Goal: Task Accomplishment & Management: Manage account settings

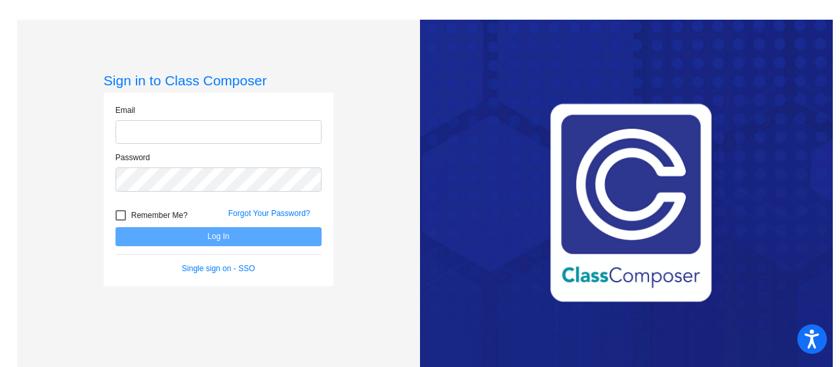
click at [210, 134] on input "email" at bounding box center [219, 132] width 206 height 24
type input "[EMAIL_ADDRESS][DOMAIN_NAME]"
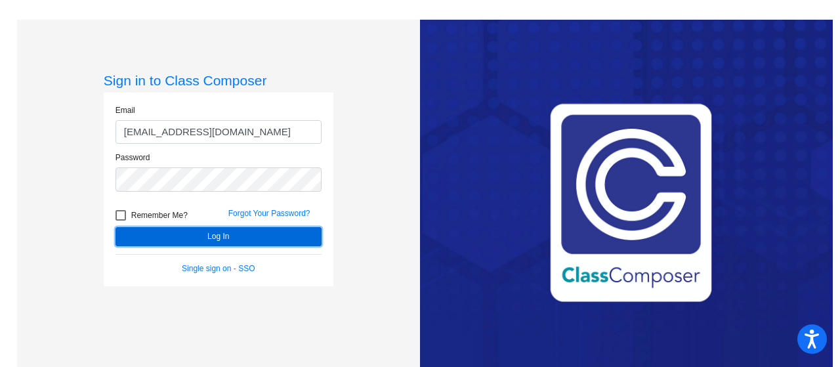
click at [216, 234] on button "Log In" at bounding box center [219, 236] width 206 height 19
click at [215, 231] on button "Log In" at bounding box center [219, 236] width 206 height 19
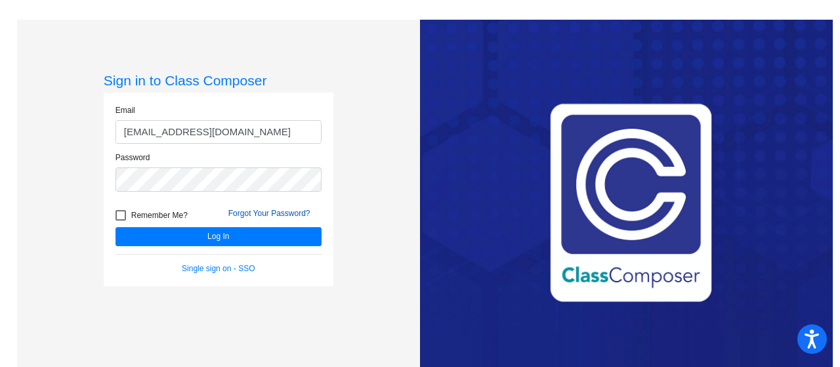
click at [228, 209] on link "Forgot Your Password?" at bounding box center [269, 213] width 82 height 9
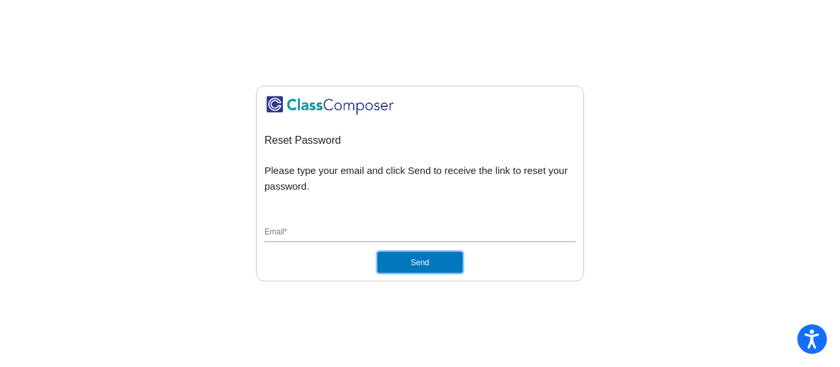
click at [435, 265] on button "Send" at bounding box center [420, 262] width 85 height 21
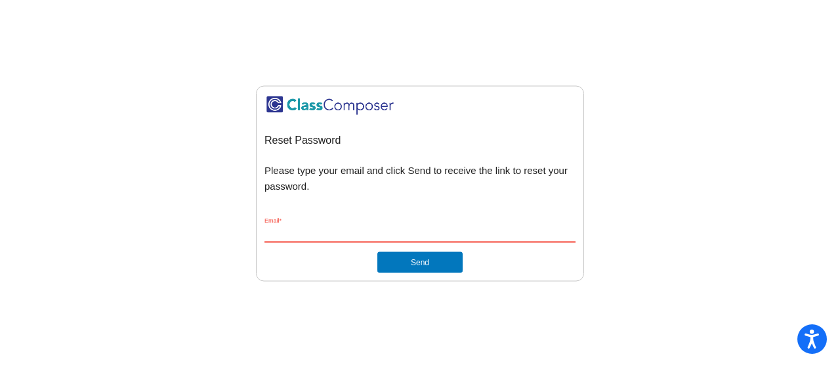
click at [345, 229] on input "Email *" at bounding box center [420, 233] width 311 height 12
click at [326, 235] on input "Email *" at bounding box center [420, 233] width 311 height 12
type input "[EMAIL_ADDRESS][DOMAIN_NAME]"
click at [242, 308] on mat-sidenav-content "Reset Password Please type your email and click Send to receive the link to res…" at bounding box center [420, 183] width 840 height 367
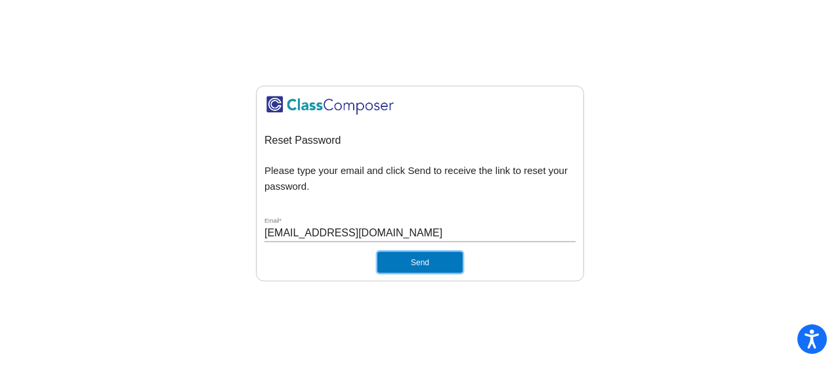
click at [416, 263] on button "Send" at bounding box center [420, 262] width 85 height 21
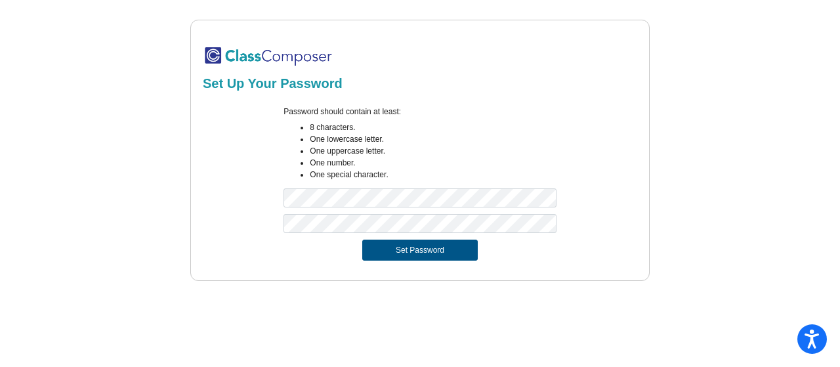
click at [401, 246] on button "Set Password" at bounding box center [420, 250] width 116 height 21
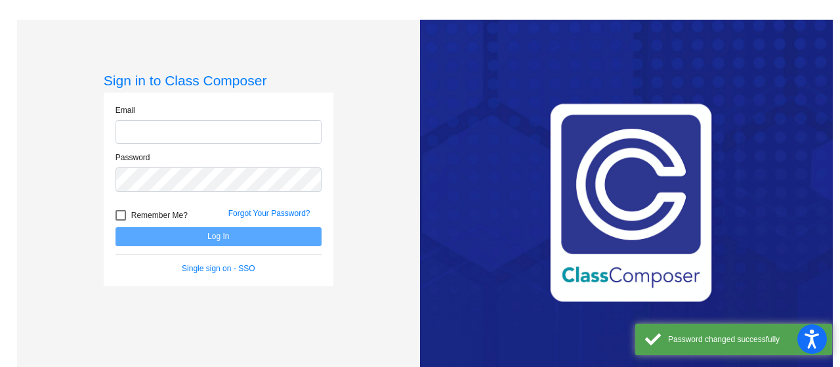
click at [171, 137] on input "email" at bounding box center [219, 132] width 206 height 24
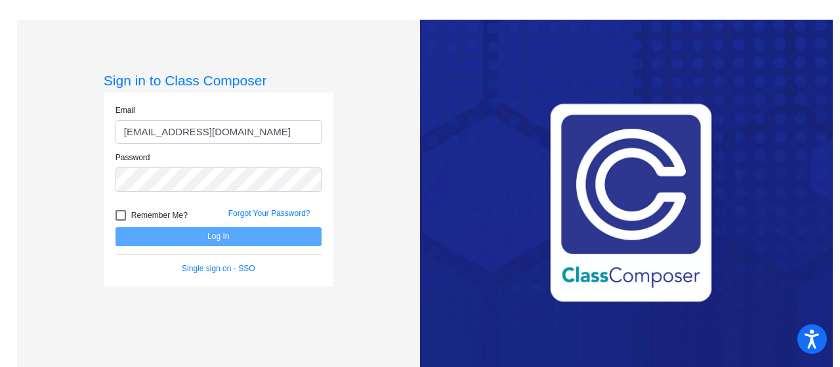
type input "[EMAIL_ADDRESS][DOMAIN_NAME]"
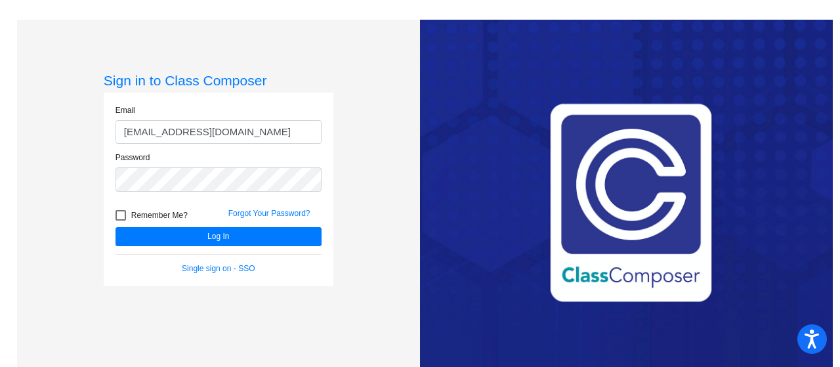
click at [121, 214] on div at bounding box center [121, 215] width 11 height 11
click at [121, 221] on input "Remember Me?" at bounding box center [120, 221] width 1 height 1
checkbox input "true"
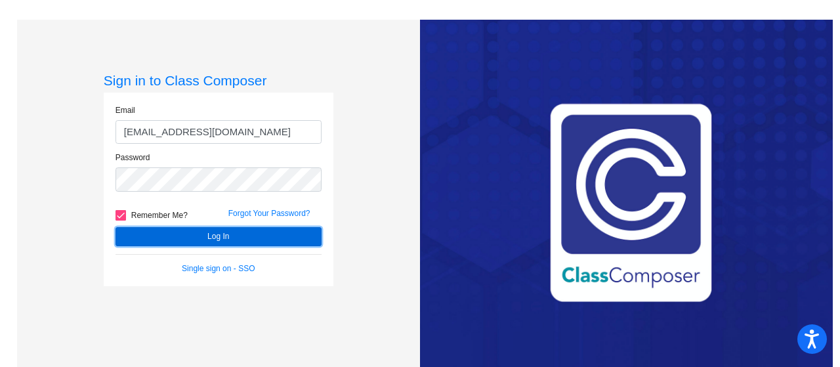
click at [196, 233] on button "Log In" at bounding box center [219, 236] width 206 height 19
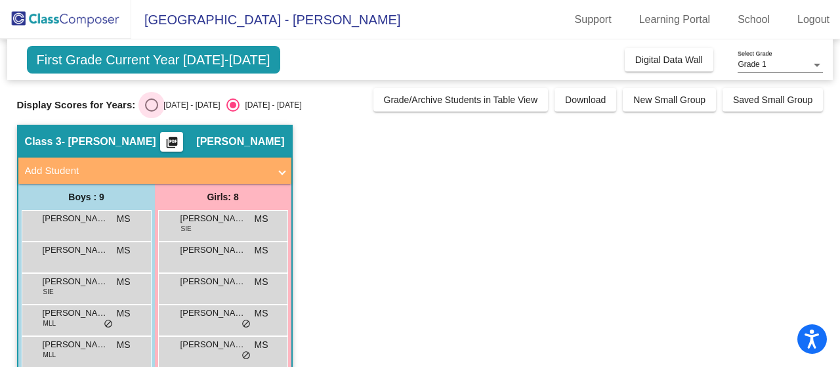
click at [154, 104] on div "Select an option" at bounding box center [151, 104] width 13 height 13
click at [152, 112] on input "[DATE] - [DATE]" at bounding box center [151, 112] width 1 height 1
radio input "true"
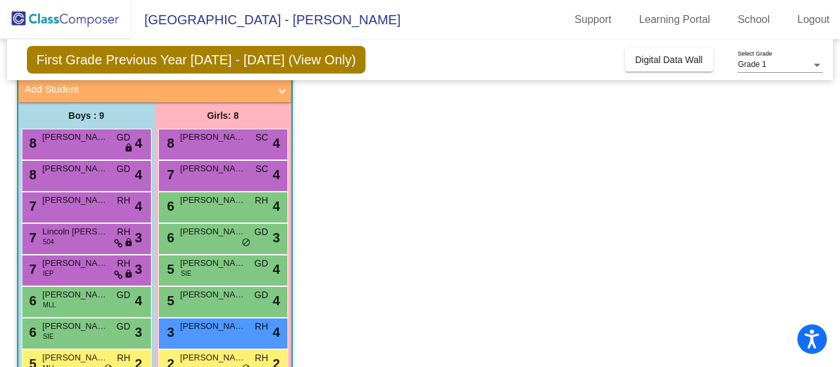
scroll to position [147, 0]
